Goal: Transaction & Acquisition: Purchase product/service

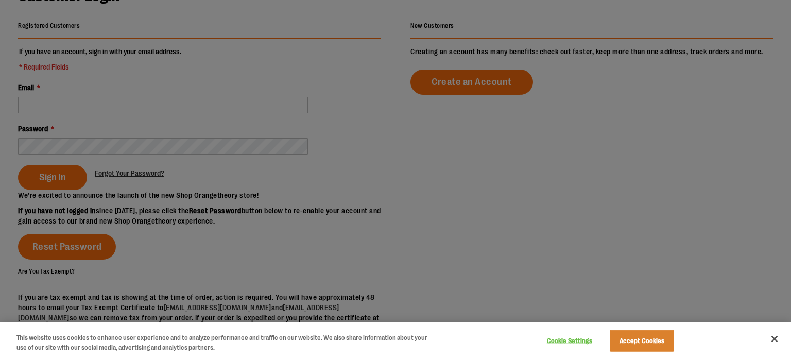
scroll to position [135, 0]
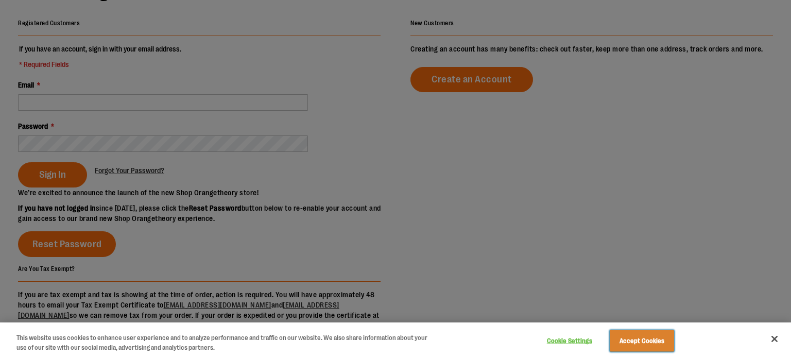
click at [656, 345] on button "Accept Cookies" at bounding box center [641, 341] width 64 height 22
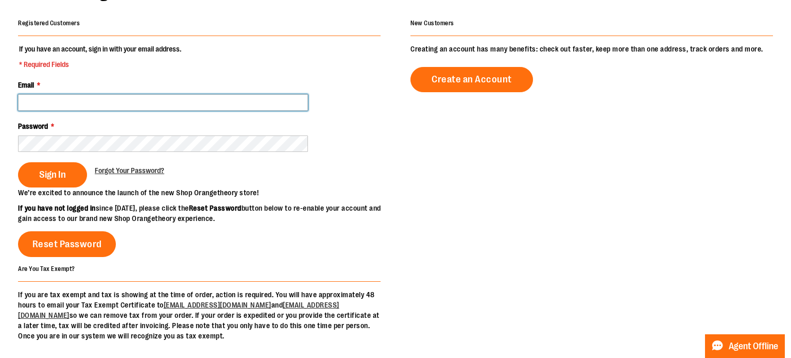
click at [132, 101] on input "Email *" at bounding box center [163, 102] width 290 height 16
type input "**********"
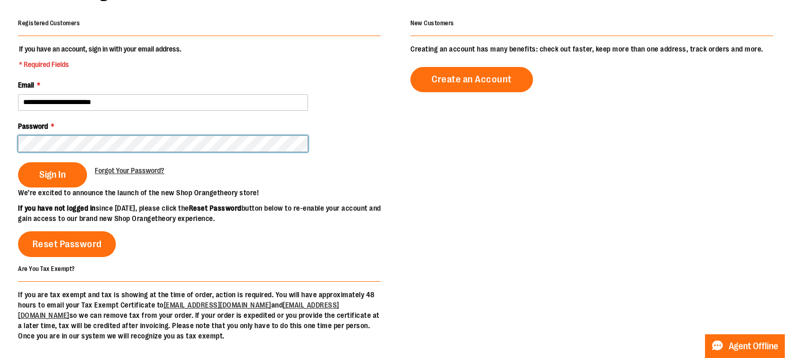
click at [18, 162] on button "Sign In" at bounding box center [52, 174] width 69 height 25
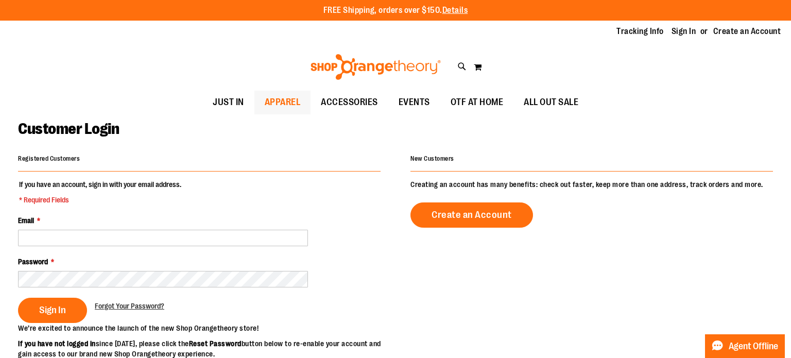
click at [272, 100] on span "APPAREL" at bounding box center [283, 102] width 36 height 23
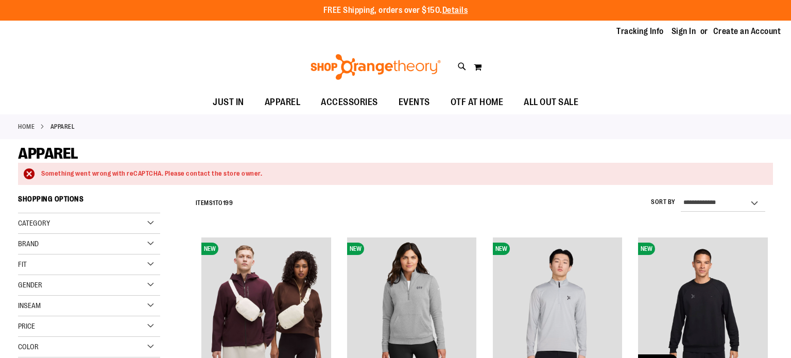
click at [272, 100] on span "APPAREL" at bounding box center [283, 102] width 36 height 23
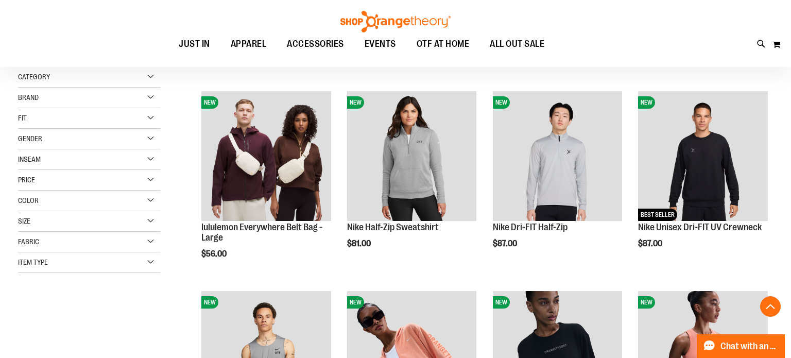
scroll to position [199, 0]
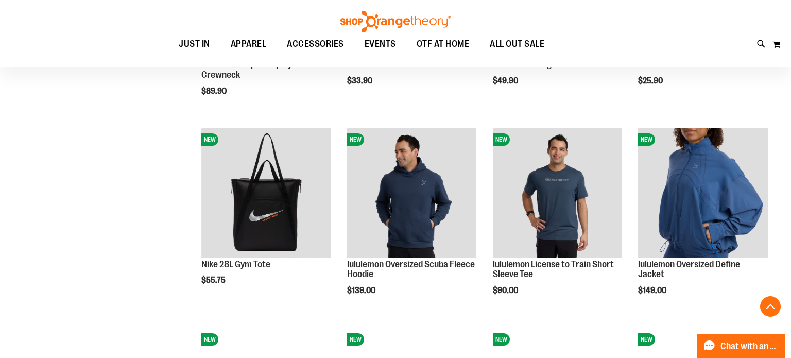
scroll to position [208, 0]
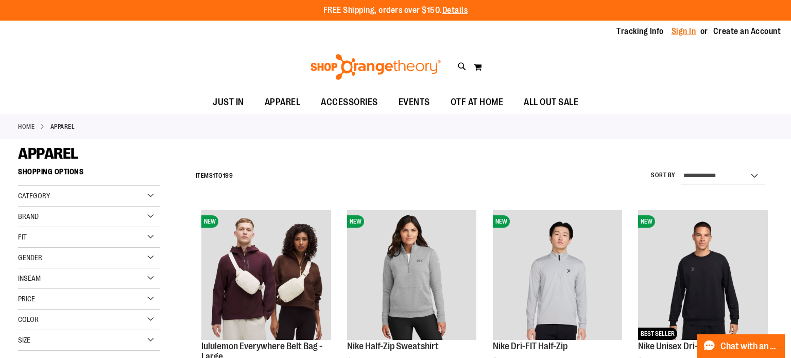
click at [679, 37] on link "Sign In" at bounding box center [683, 31] width 25 height 11
